Goal: Task Accomplishment & Management: Complete application form

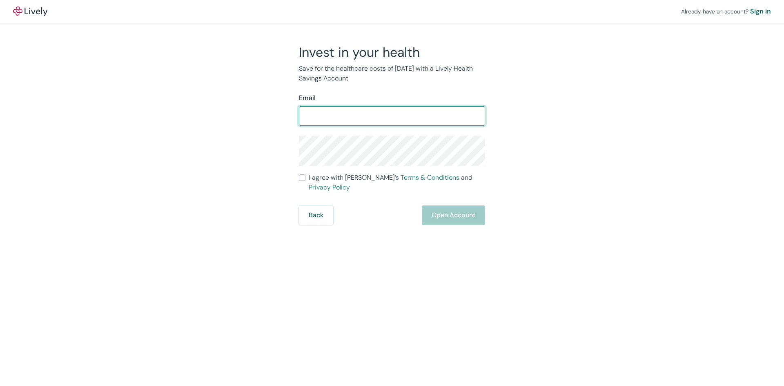
click at [300, 180] on form "Email ​ I agree with Lively’s Terms & Conditions and Privacy Policy Back Open A…" at bounding box center [392, 159] width 186 height 132
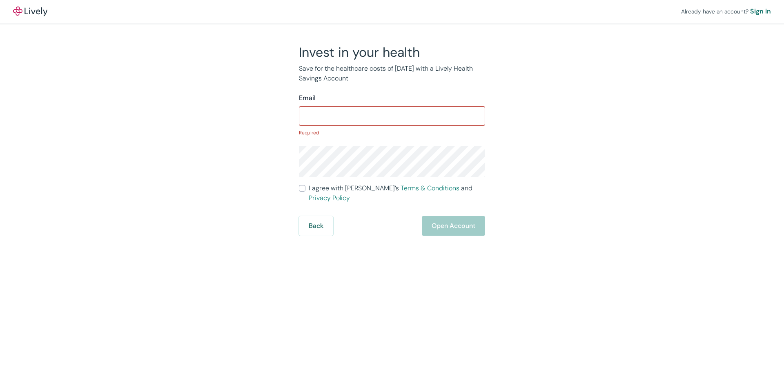
click at [304, 190] on input "I agree with Lively’s Terms & Conditions and Privacy Policy" at bounding box center [302, 188] width 7 height 7
checkbox input "true"
click at [350, 106] on div "​" at bounding box center [392, 116] width 186 height 20
paste input "[EMAIL_ADDRESS][DOMAIN_NAME]"
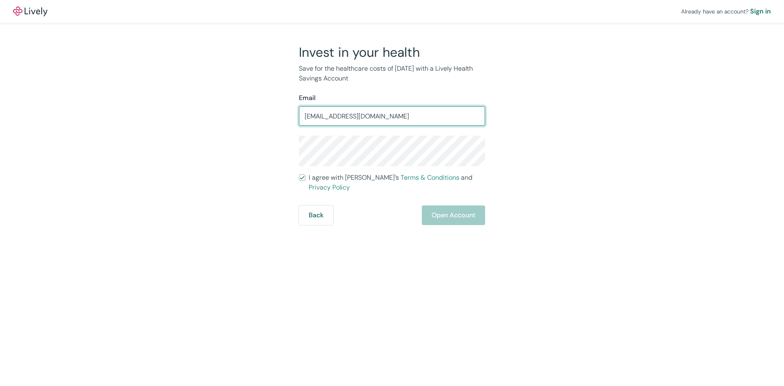
drag, startPoint x: 338, startPoint y: 117, endPoint x: 299, endPoint y: 122, distance: 39.9
click at [299, 122] on input "[EMAIL_ADDRESS][DOMAIN_NAME]" at bounding box center [392, 116] width 186 height 16
type input "[EMAIL_ADDRESS][DOMAIN_NAME]"
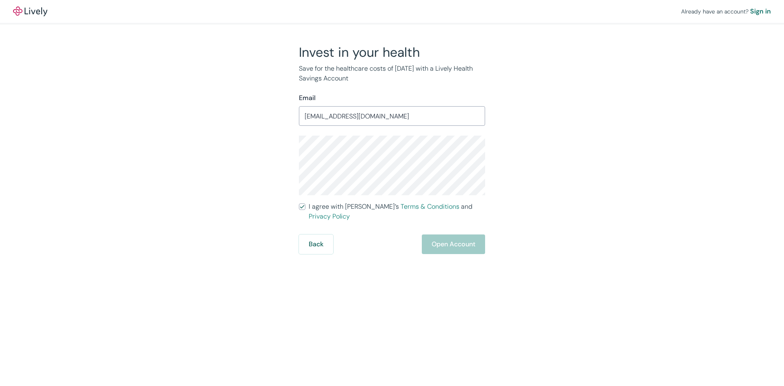
click at [449, 238] on div "Back Open Account" at bounding box center [392, 244] width 186 height 20
click at [225, 173] on div "Invest in your health Save for the healthcare costs of [DATE] with a Lively Hea…" at bounding box center [387, 149] width 392 height 210
click at [447, 234] on button "Open Account" at bounding box center [453, 244] width 63 height 20
